Goal: Information Seeking & Learning: Learn about a topic

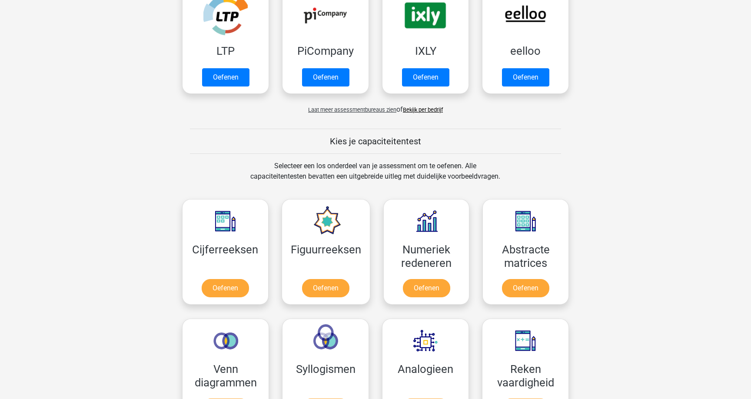
scroll to position [369, 0]
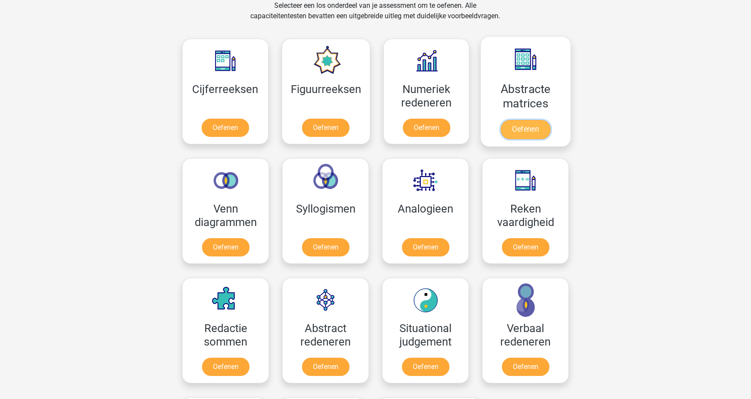
click at [527, 120] on link "Oefenen" at bounding box center [525, 129] width 50 height 19
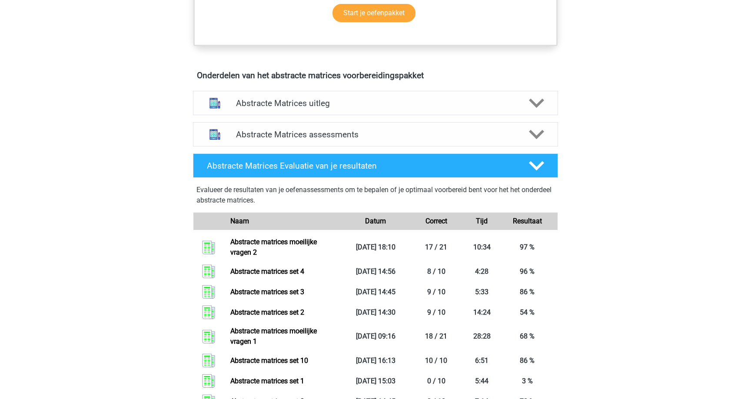
scroll to position [472, 0]
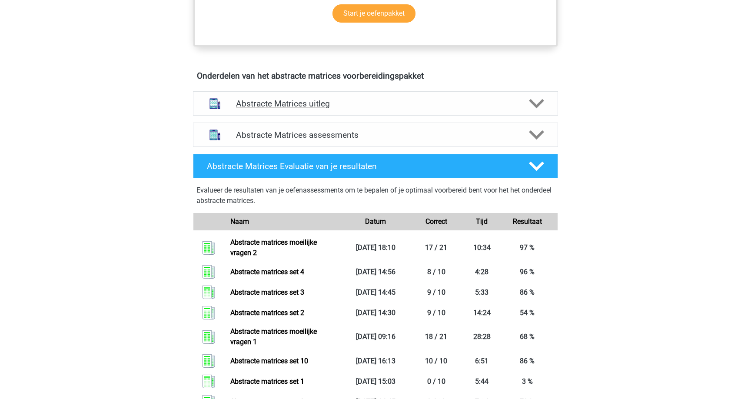
click at [440, 104] on h4 "Abstracte Matrices uitleg" at bounding box center [375, 104] width 279 height 10
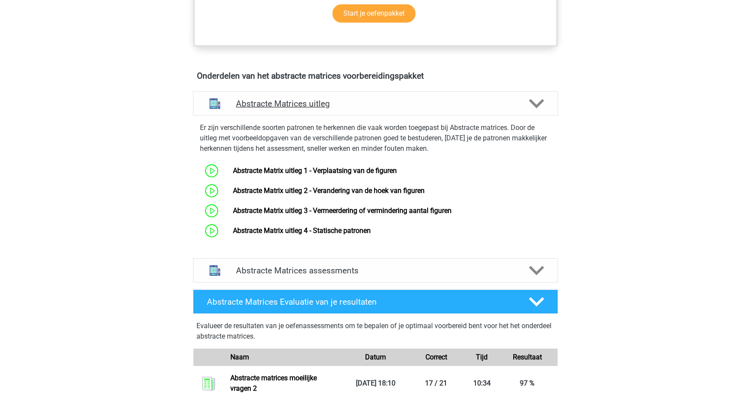
click at [476, 107] on h4 "Abstracte Matrices uitleg" at bounding box center [375, 104] width 279 height 10
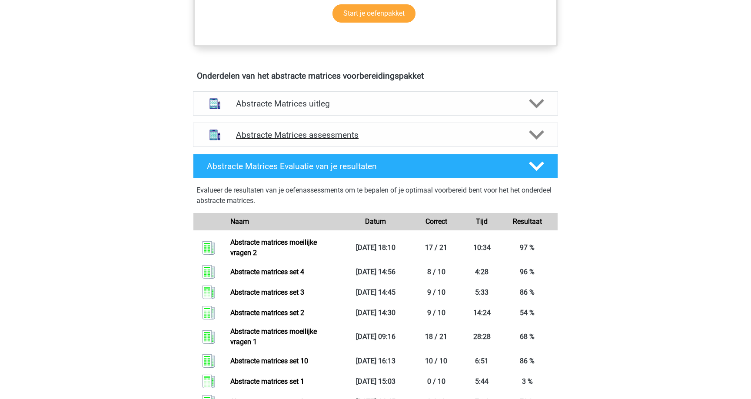
click at [472, 144] on div "Abstracte Matrices assessments" at bounding box center [375, 135] width 365 height 24
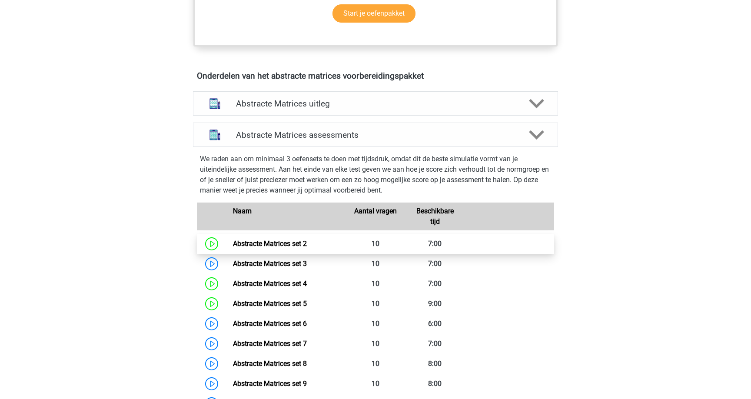
click at [297, 246] on link "Abstracte Matrices set 2" at bounding box center [270, 243] width 74 height 8
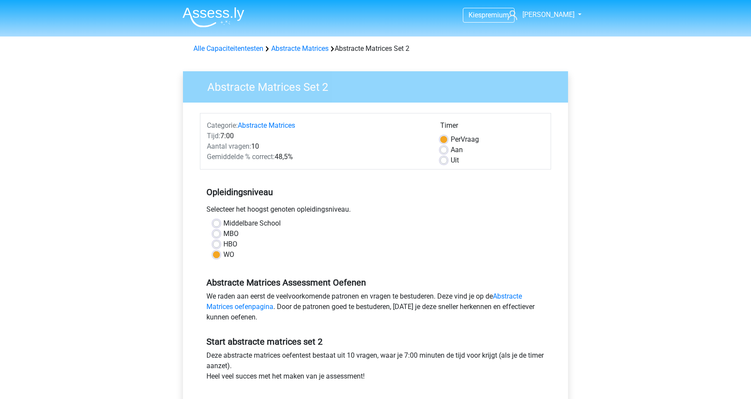
click at [447, 161] on div "Uit" at bounding box center [492, 160] width 104 height 10
click at [447, 160] on div "Uit" at bounding box center [492, 160] width 104 height 10
click at [451, 160] on label "Uit" at bounding box center [455, 160] width 8 height 10
click at [446, 160] on input "Uit" at bounding box center [443, 159] width 7 height 9
radio input "true"
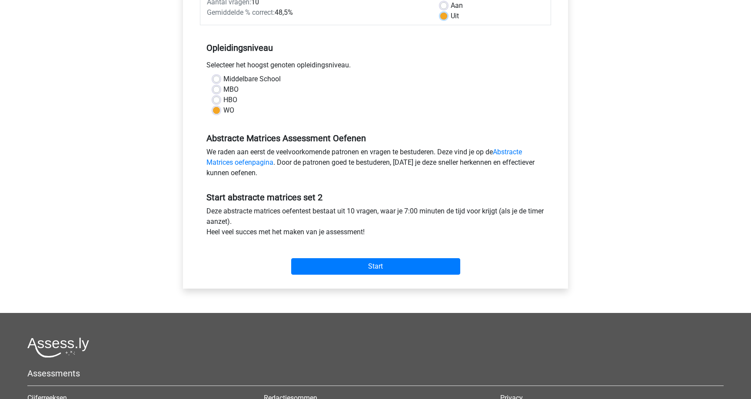
scroll to position [234, 0]
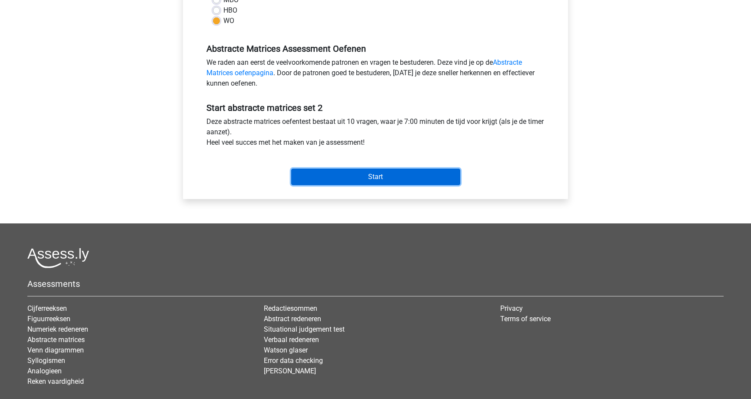
click at [429, 176] on input "Start" at bounding box center [375, 177] width 169 height 17
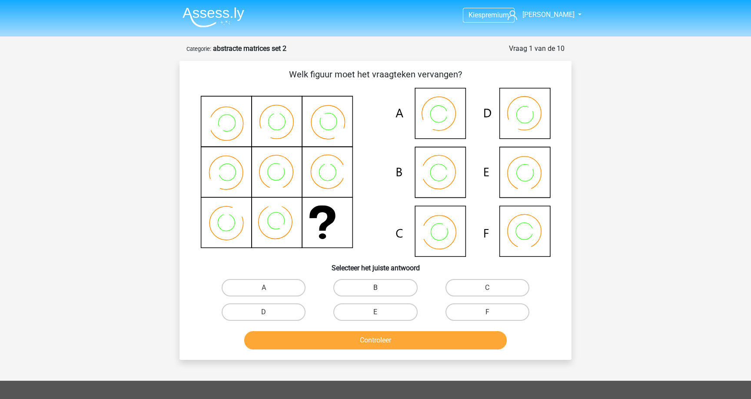
click at [359, 289] on label "B" at bounding box center [375, 287] width 84 height 17
click at [375, 289] on input "B" at bounding box center [378, 291] width 6 height 6
radio input "true"
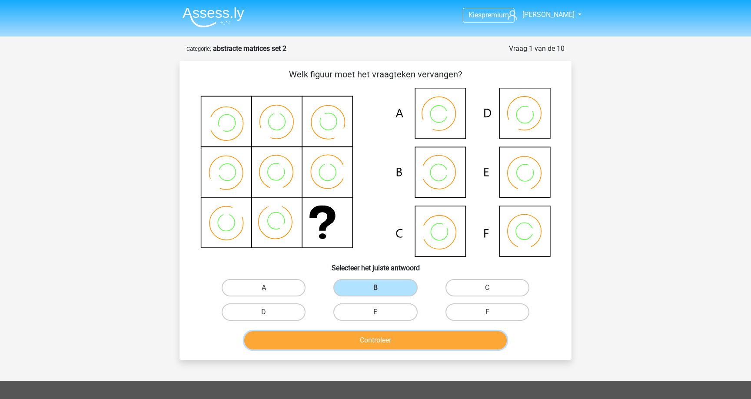
click at [325, 342] on button "Controleer" at bounding box center [375, 340] width 263 height 18
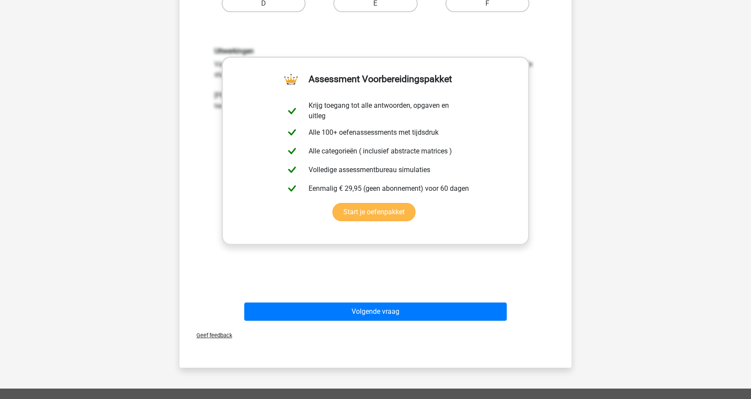
scroll to position [311, 0]
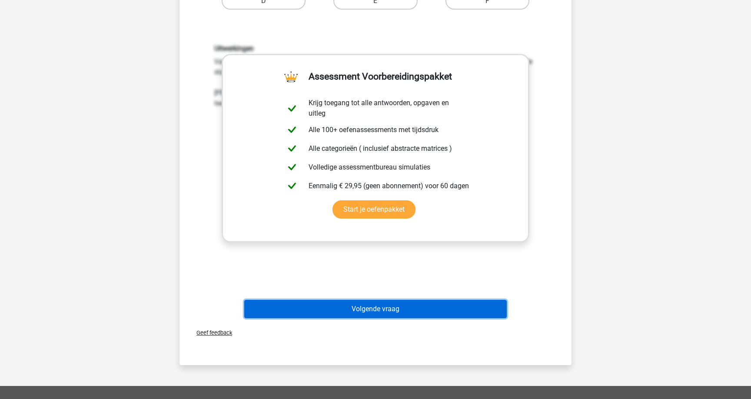
click at [335, 305] on button "Volgende vraag" at bounding box center [375, 309] width 263 height 18
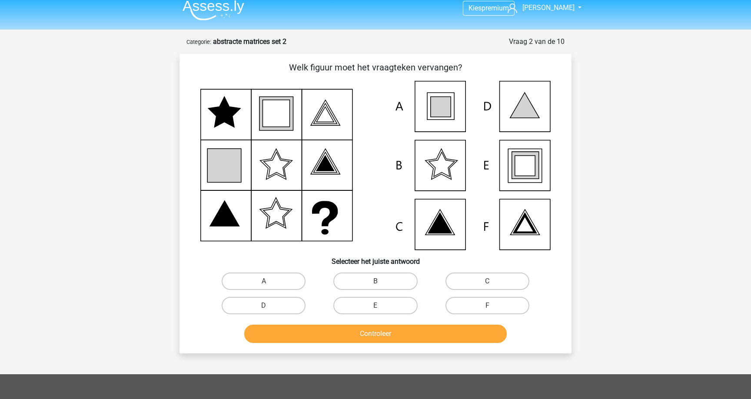
scroll to position [3, 0]
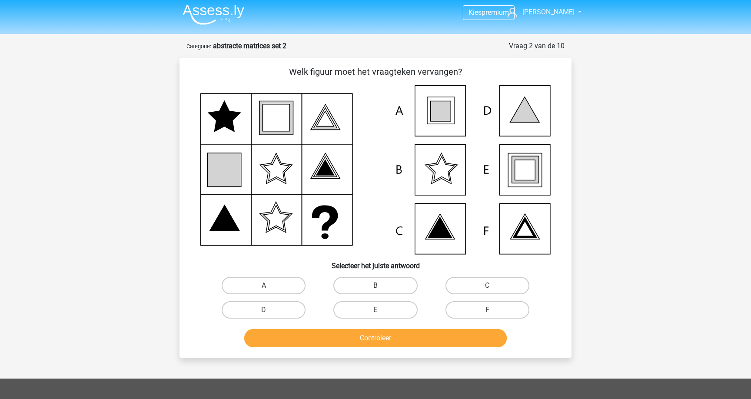
click at [526, 165] on icon at bounding box center [525, 170] width 20 height 20
click at [391, 307] on label "E" at bounding box center [375, 309] width 84 height 17
click at [381, 310] on input "E" at bounding box center [378, 313] width 6 height 6
radio input "true"
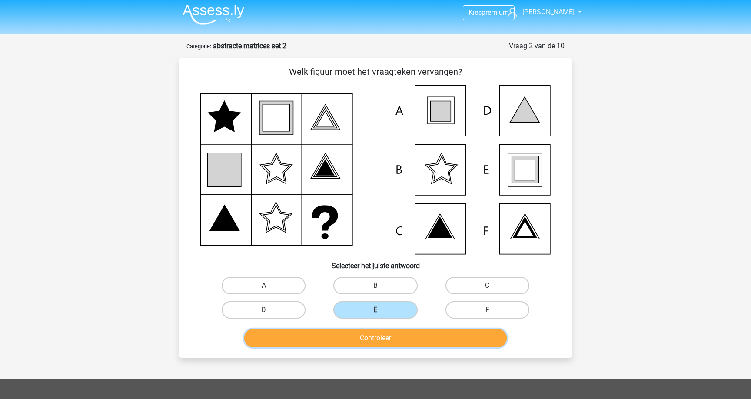
click at [381, 342] on button "Controleer" at bounding box center [375, 338] width 263 height 18
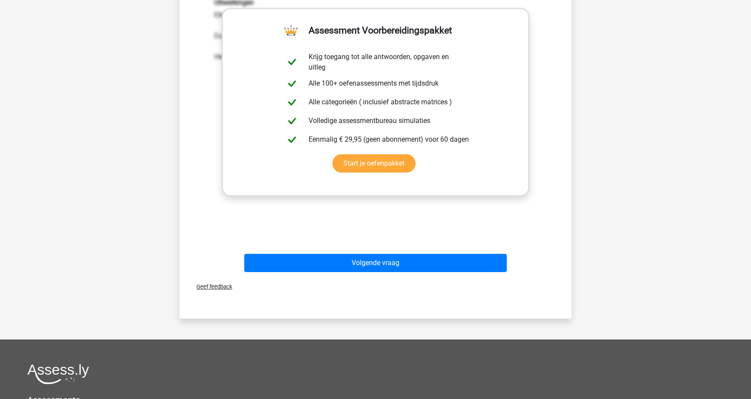
scroll to position [367, 0]
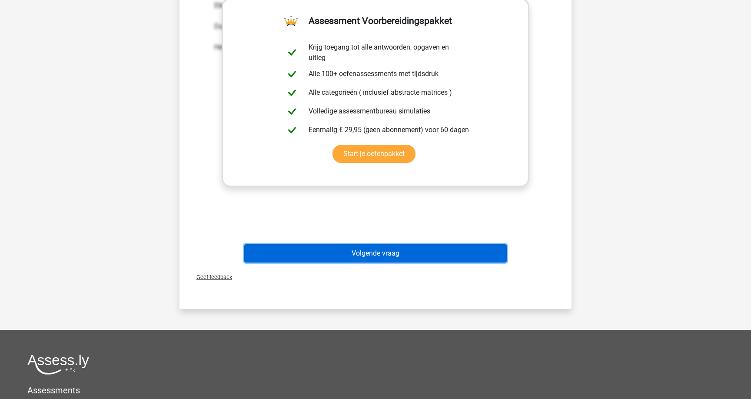
click at [394, 259] on button "Volgende vraag" at bounding box center [375, 253] width 263 height 18
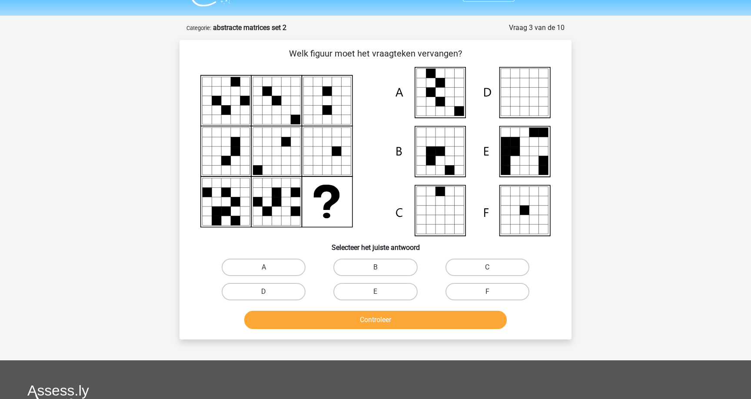
scroll to position [6, 0]
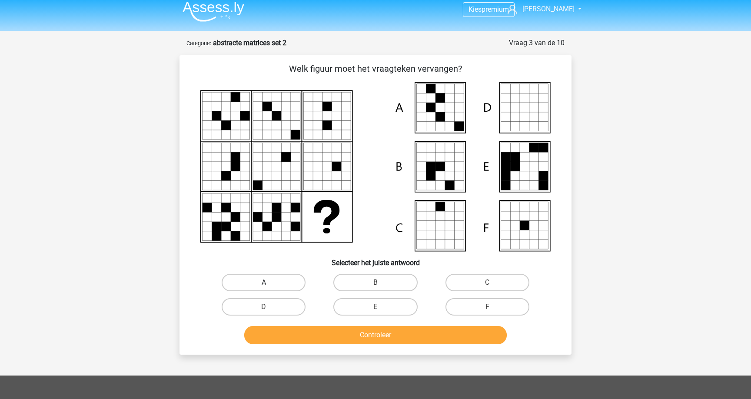
click at [259, 284] on label "A" at bounding box center [264, 282] width 84 height 17
click at [264, 284] on input "A" at bounding box center [267, 285] width 6 height 6
radio input "true"
click at [326, 334] on button "Controleer" at bounding box center [375, 335] width 263 height 18
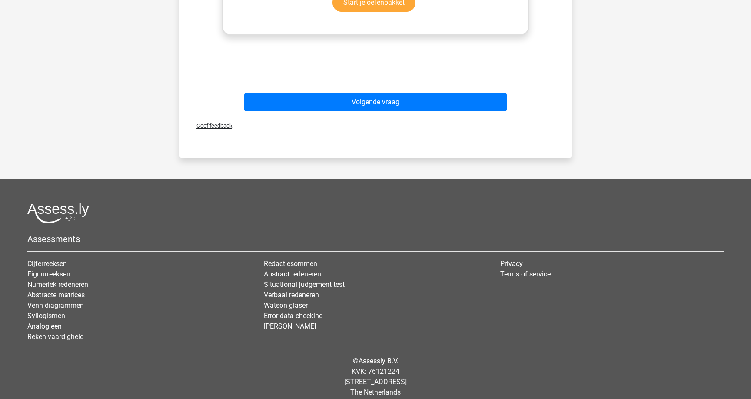
scroll to position [527, 0]
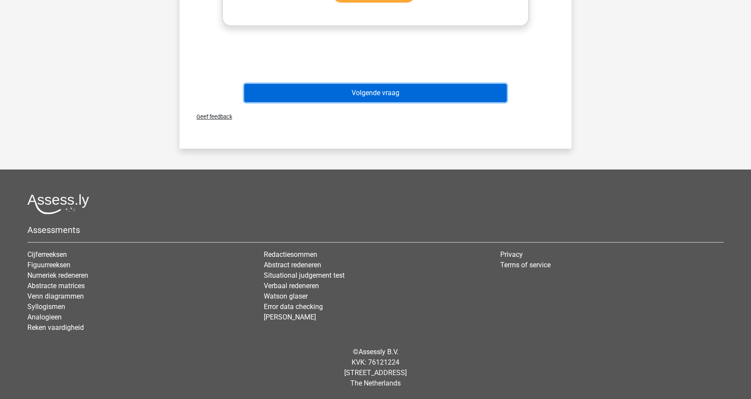
click at [361, 97] on button "Volgende vraag" at bounding box center [375, 93] width 263 height 18
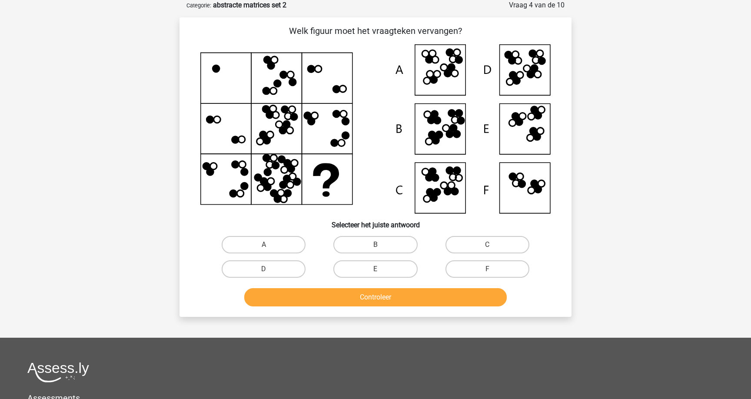
scroll to position [46, 0]
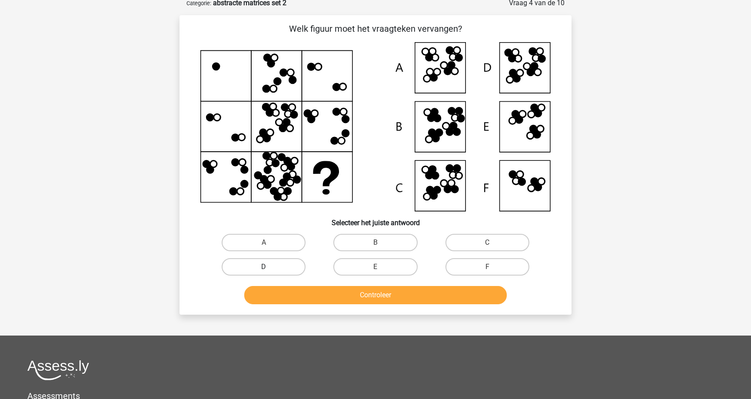
click at [282, 268] on label "D" at bounding box center [264, 266] width 84 height 17
click at [269, 268] on input "D" at bounding box center [267, 270] width 6 height 6
radio input "true"
click at [341, 292] on button "Controleer" at bounding box center [375, 295] width 263 height 18
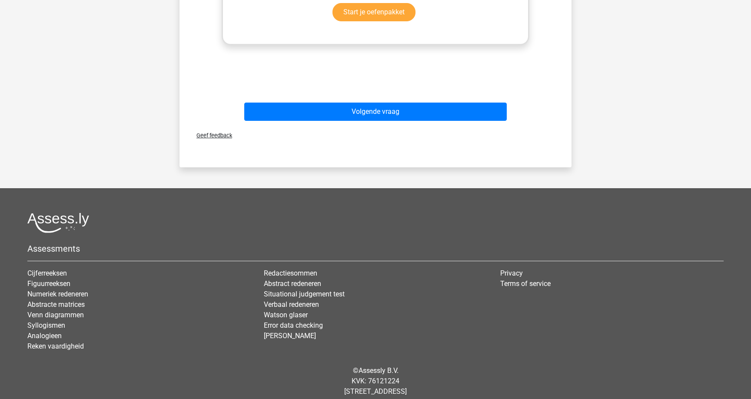
scroll to position [527, 0]
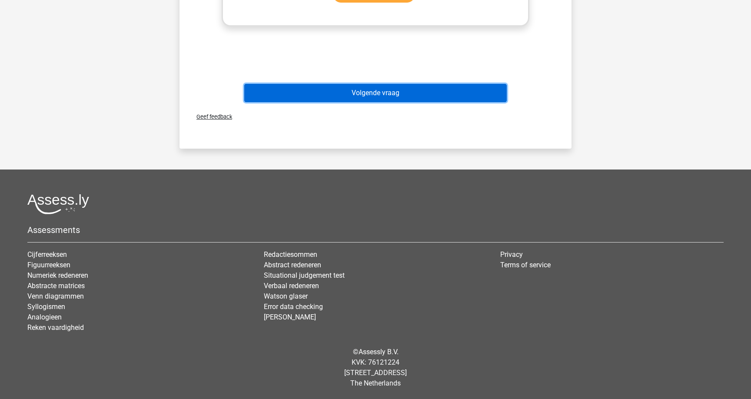
click at [368, 94] on button "Volgende vraag" at bounding box center [375, 93] width 263 height 18
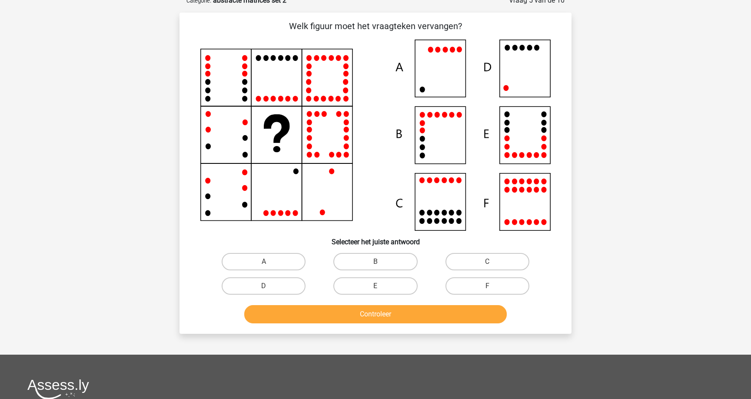
scroll to position [44, 0]
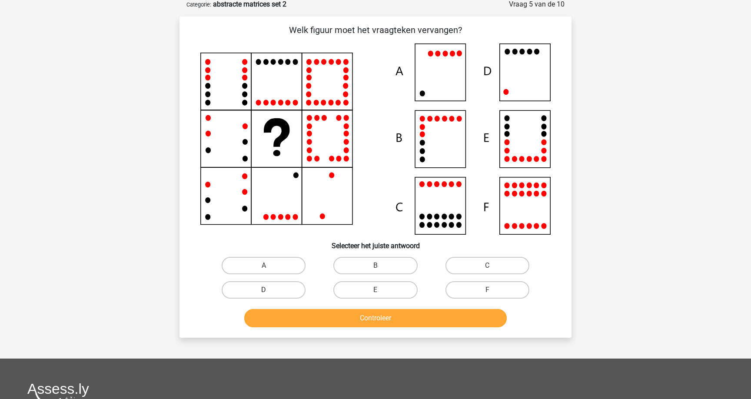
click at [296, 287] on label "D" at bounding box center [264, 289] width 84 height 17
click at [269, 290] on input "D" at bounding box center [267, 293] width 6 height 6
radio input "true"
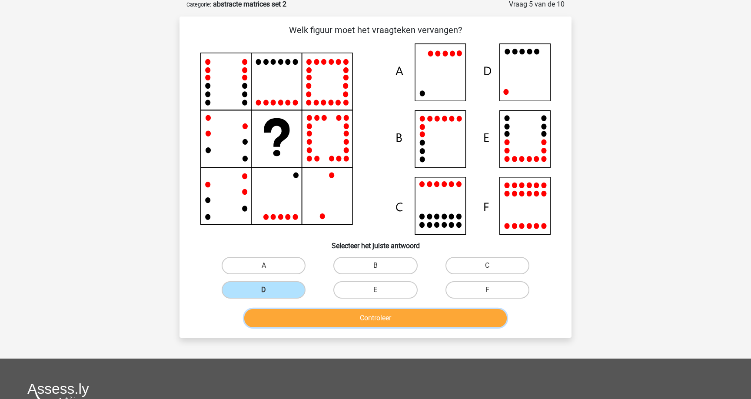
click at [344, 316] on button "Controleer" at bounding box center [375, 318] width 263 height 18
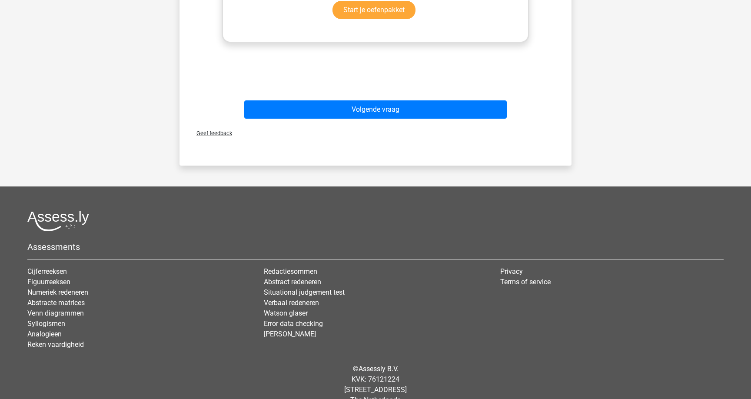
scroll to position [549, 0]
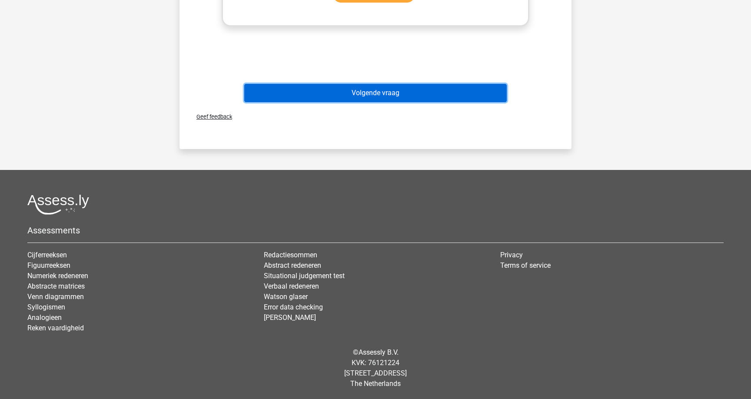
click at [385, 99] on button "Volgende vraag" at bounding box center [375, 93] width 263 height 18
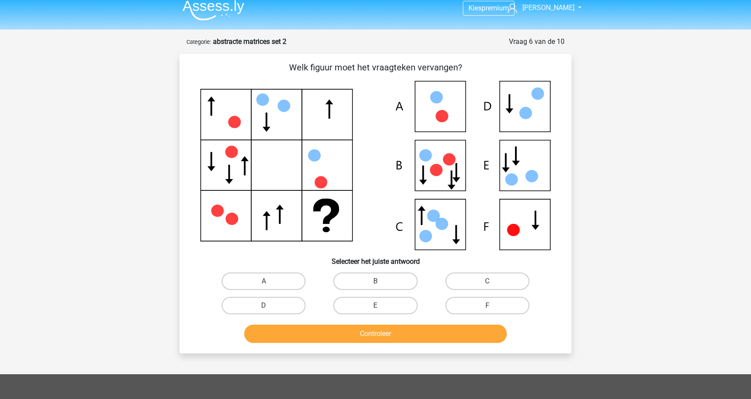
scroll to position [11, 0]
